Goal: Check status: Check status

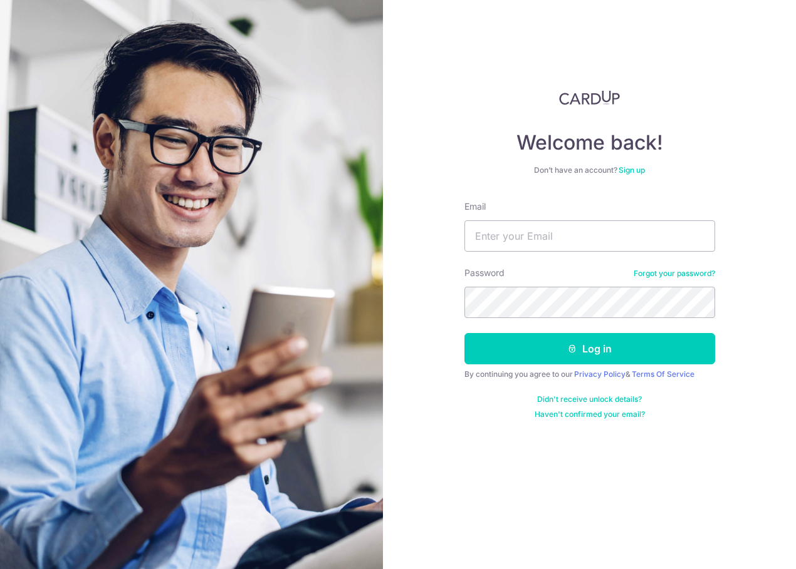
type input "[EMAIL_ADDRESS][DOMAIN_NAME]"
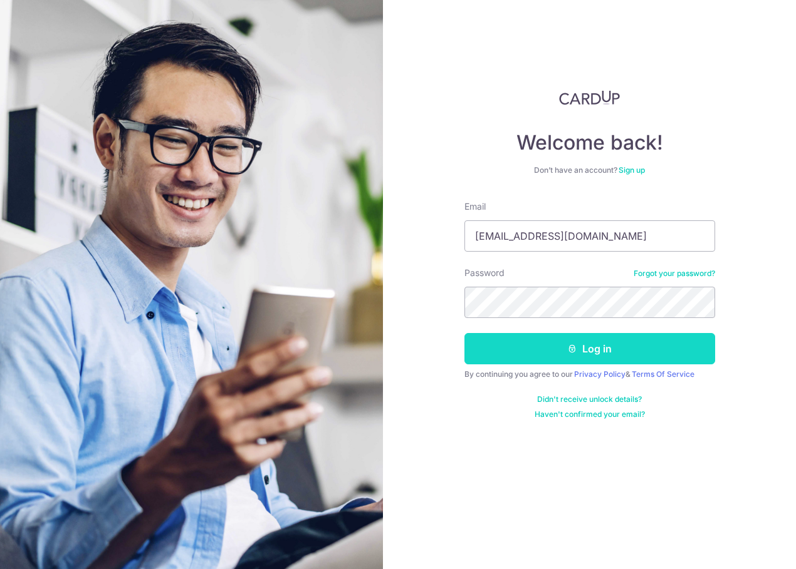
click at [621, 342] on button "Log in" at bounding box center [589, 348] width 251 height 31
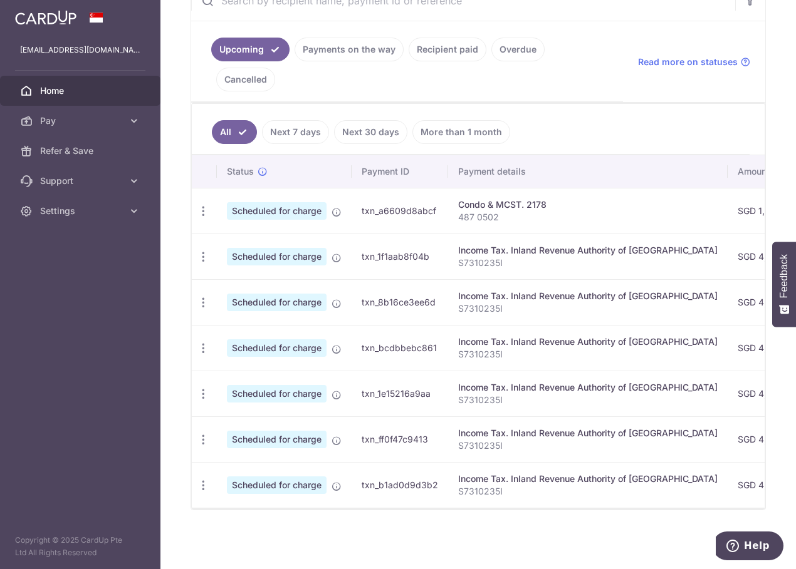
scroll to position [80, 0]
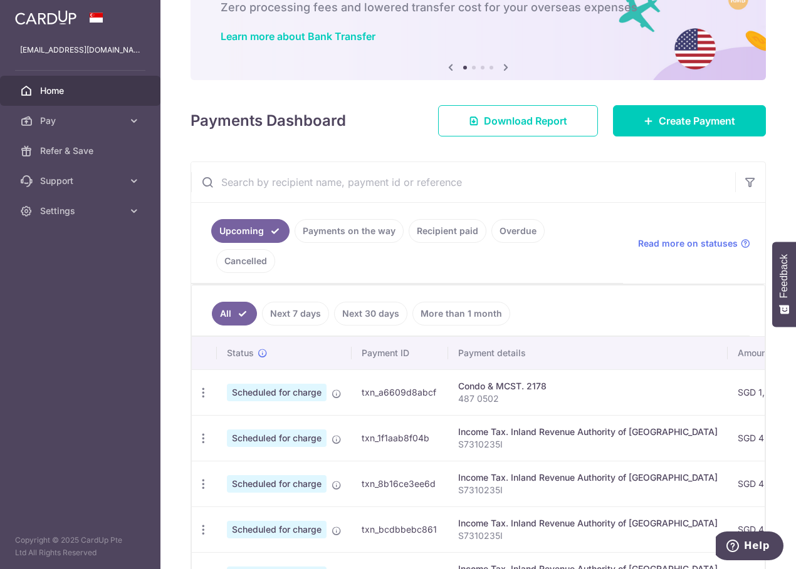
click at [361, 236] on link "Payments on the way" at bounding box center [348, 231] width 109 height 24
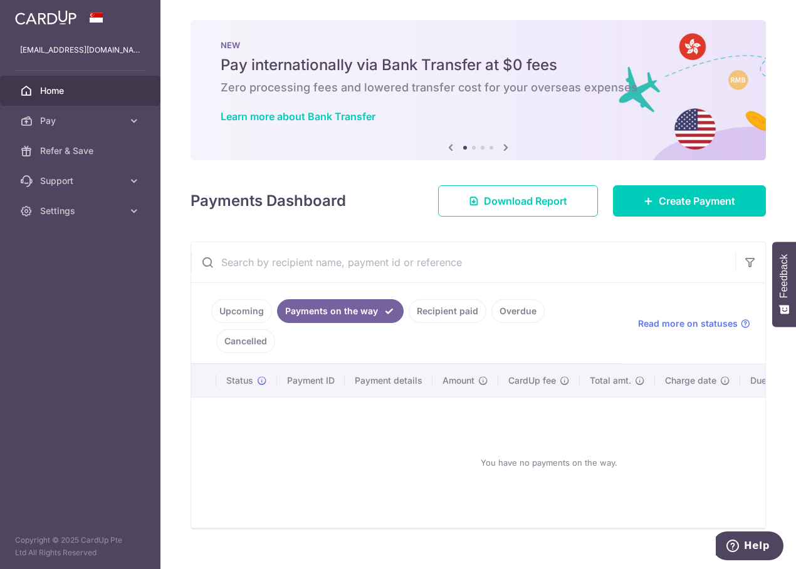
click at [449, 319] on link "Recipient paid" at bounding box center [447, 311] width 78 height 24
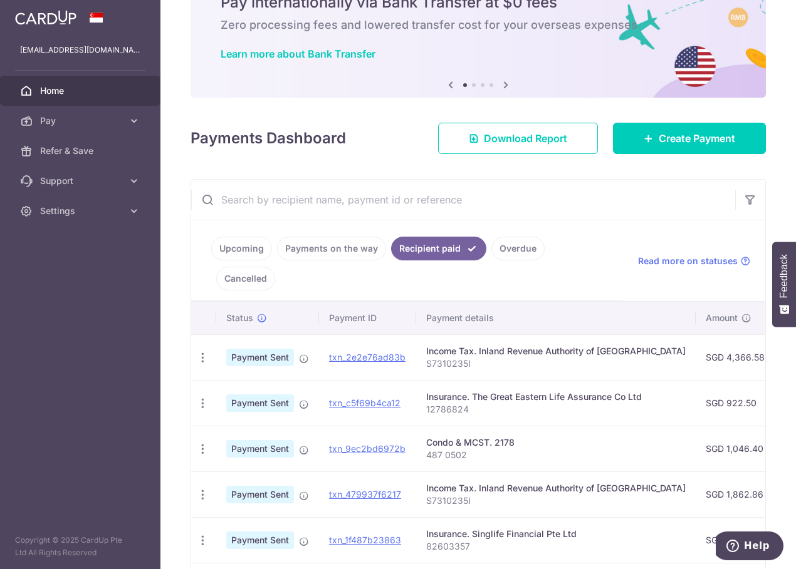
scroll to position [125, 0]
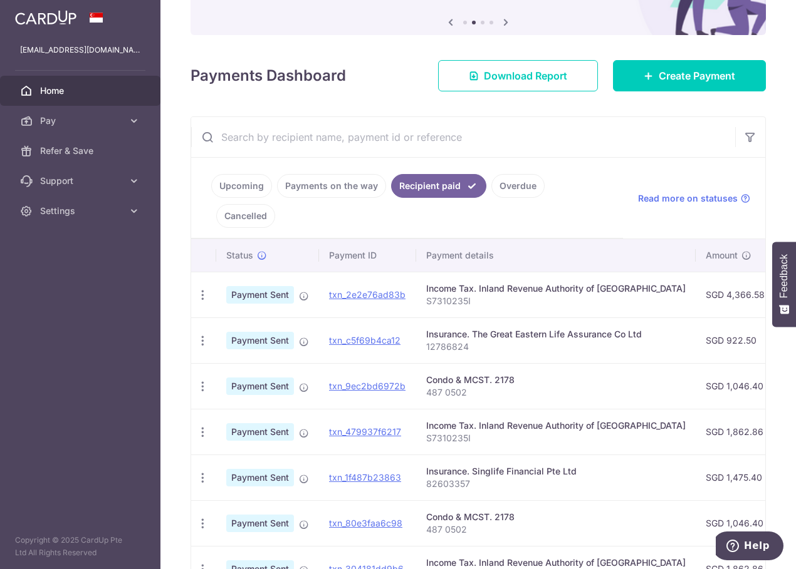
click at [645, 340] on td "Insurance. The Great Eastern Life Assurance Co Ltd 12786824" at bounding box center [555, 341] width 279 height 46
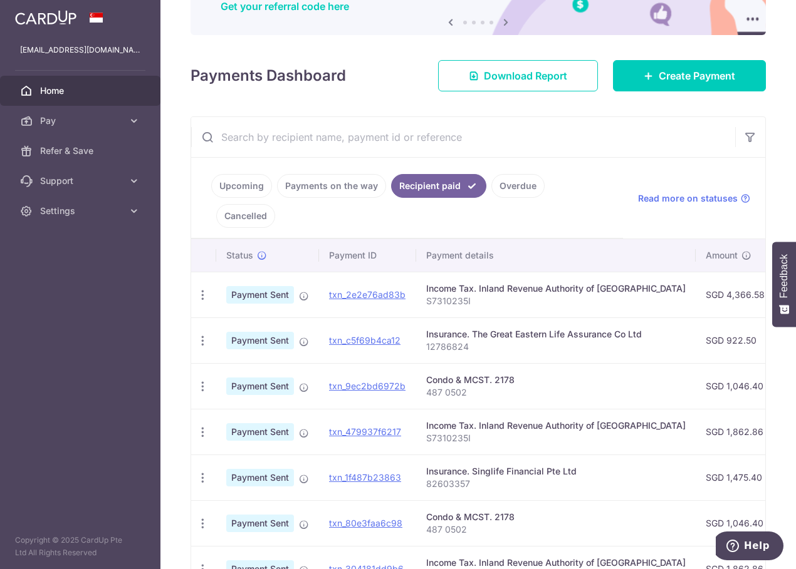
click at [247, 187] on link "Upcoming" at bounding box center [241, 186] width 61 height 24
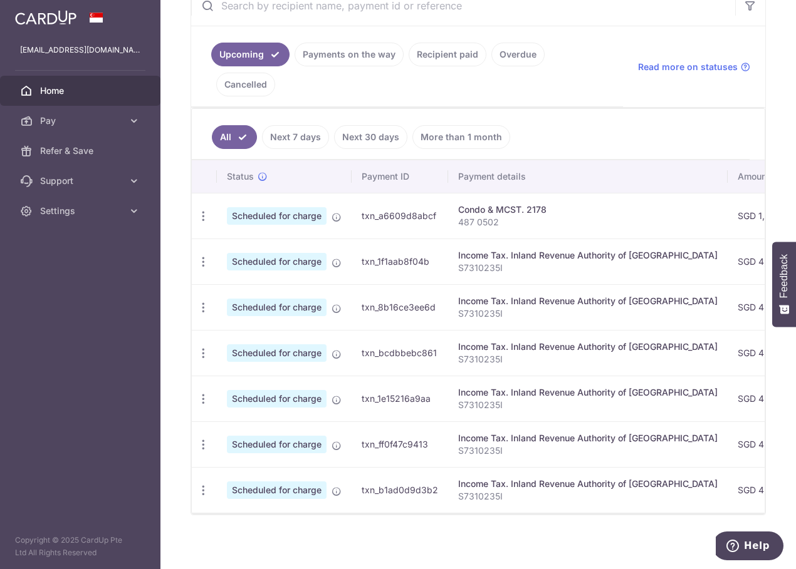
scroll to position [268, 0]
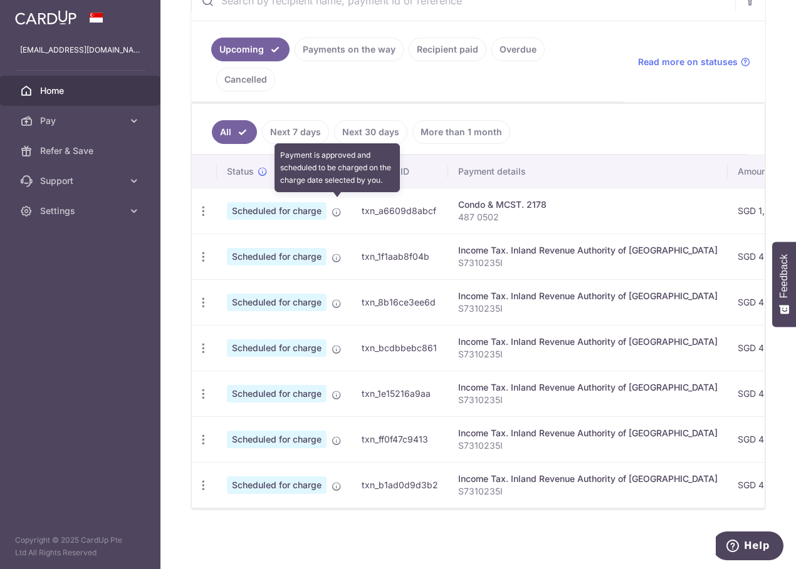
click at [337, 207] on icon at bounding box center [336, 212] width 10 height 10
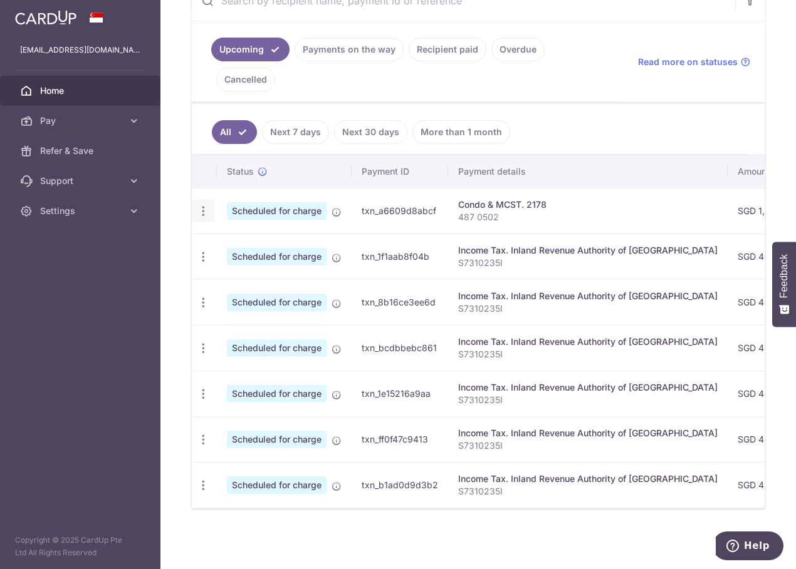
click at [196, 209] on div "Update payment Cancel payment" at bounding box center [203, 211] width 23 height 23
click at [200, 208] on icon "button" at bounding box center [203, 211] width 13 height 13
